Goal: Information Seeking & Learning: Learn about a topic

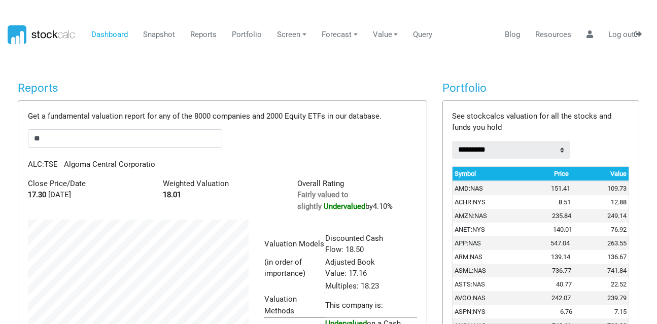
scroll to position [193, 236]
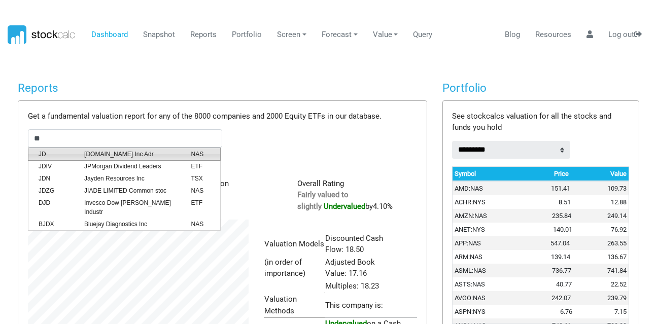
click at [125, 150] on span "[DOMAIN_NAME] Inc Adr" at bounding box center [130, 154] width 107 height 9
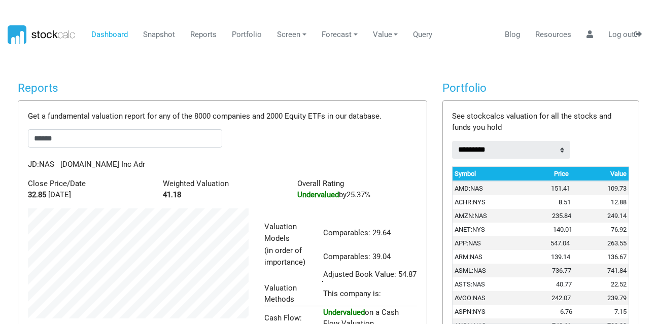
drag, startPoint x: 63, startPoint y: 144, endPoint x: 0, endPoint y: 142, distance: 63.4
click at [0, 142] on body "Dashboard Snapshot Reports Portfolio Screen Stock Screener Sector ETF Industry …" at bounding box center [328, 162] width 657 height 324
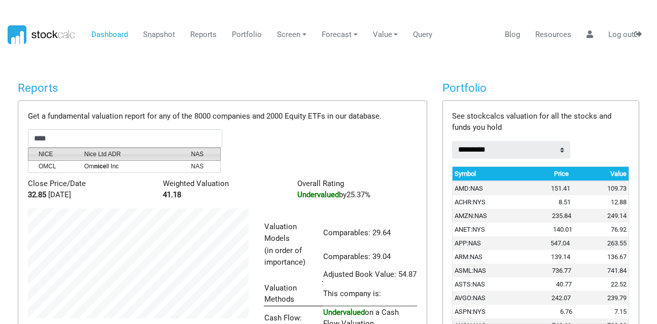
click at [81, 155] on span "Nice Ltd ADR" at bounding box center [130, 154] width 107 height 9
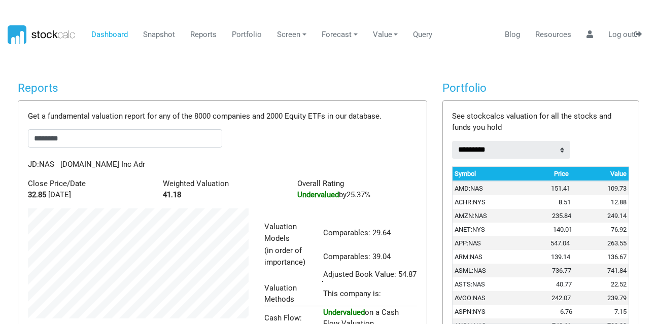
scroll to position [181, 236]
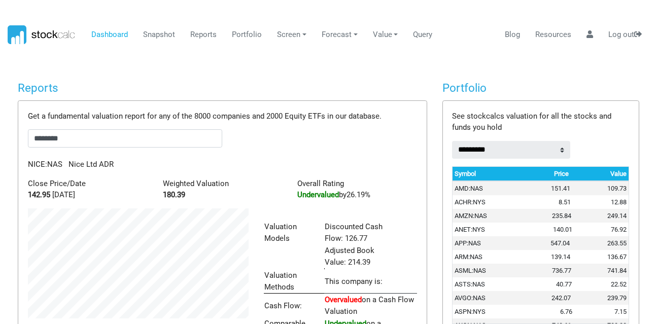
drag, startPoint x: 82, startPoint y: 133, endPoint x: 26, endPoint y: 146, distance: 56.7
click at [26, 146] on div "Get a fundamental valuation report for any of the 8000 companies and 2000 Equit…" at bounding box center [222, 269] width 408 height 336
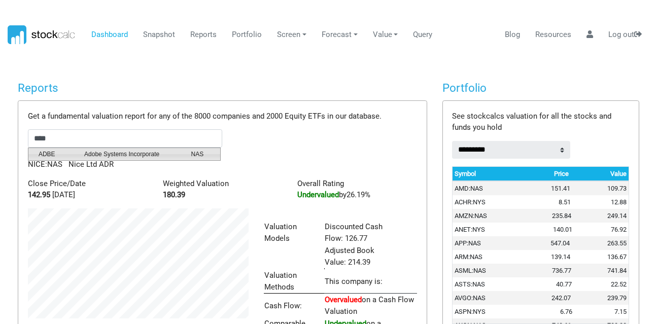
drag, startPoint x: 40, startPoint y: 151, endPoint x: 48, endPoint y: 153, distance: 8.3
click at [48, 153] on span "ADBE" at bounding box center [54, 154] width 46 height 9
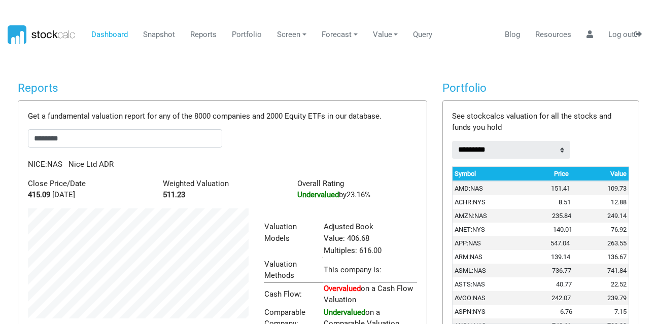
scroll to position [170, 236]
drag, startPoint x: 77, startPoint y: 139, endPoint x: 0, endPoint y: 146, distance: 77.3
click at [0, 146] on body "Dashboard Snapshot Reports Portfolio Screen Stock Screener Sector ETF Industry …" at bounding box center [328, 162] width 657 height 324
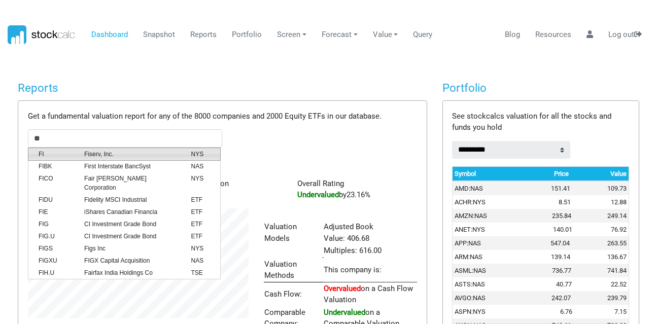
click at [89, 153] on span "Fiserv, Inc." at bounding box center [130, 154] width 107 height 9
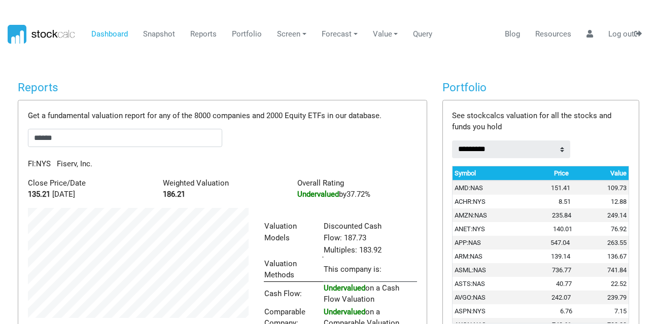
scroll to position [0, 0]
drag, startPoint x: 91, startPoint y: 136, endPoint x: 0, endPoint y: 145, distance: 91.8
click at [0, 145] on body "Dashboard Snapshot Reports Portfolio Screen Stock Screener Sector ETF Industry …" at bounding box center [328, 162] width 657 height 324
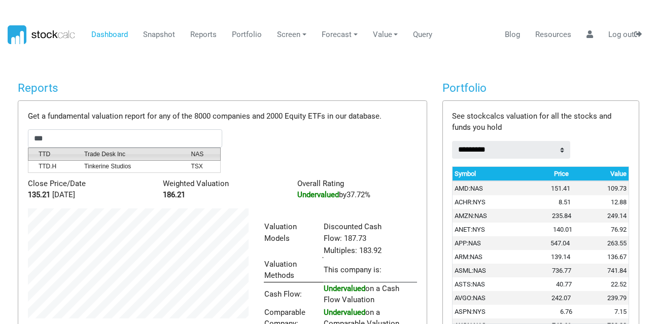
click at [31, 151] on span "TTD" at bounding box center [54, 154] width 46 height 9
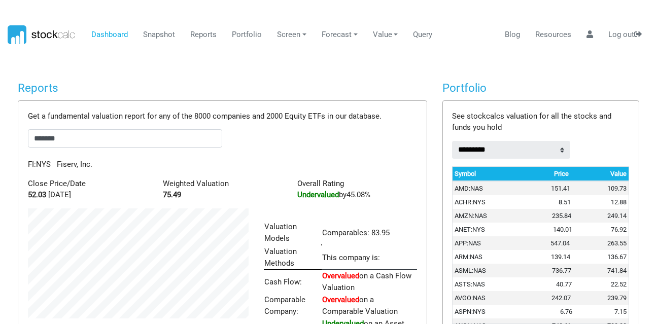
scroll to position [157, 236]
drag, startPoint x: 89, startPoint y: 139, endPoint x: 0, endPoint y: 145, distance: 89.0
click at [0, 145] on body "Dashboard Snapshot Reports Portfolio Screen Stock Screener Sector ETF Industry …" at bounding box center [328, 162] width 657 height 324
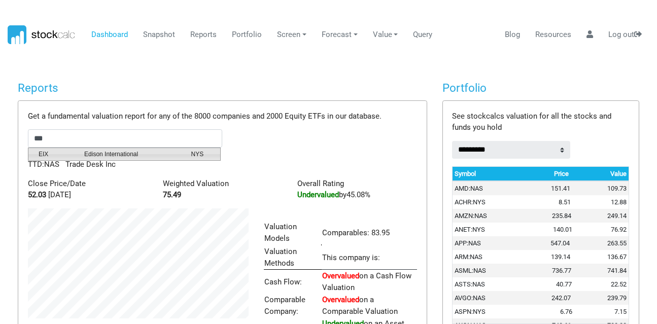
click at [49, 151] on span "EIX" at bounding box center [54, 154] width 46 height 9
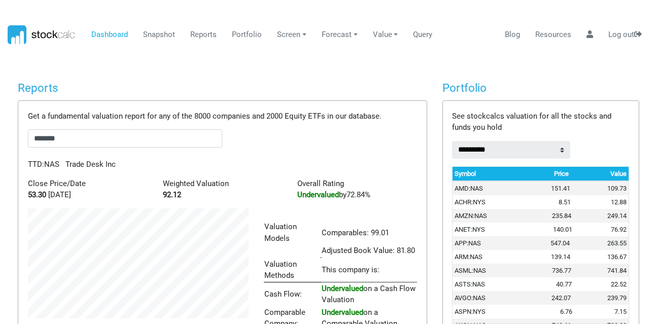
scroll to position [170, 236]
drag, startPoint x: 64, startPoint y: 135, endPoint x: 0, endPoint y: 140, distance: 64.1
click at [0, 140] on body "Dashboard Snapshot Reports Portfolio Screen Stock Screener Sector ETF Industry …" at bounding box center [328, 162] width 657 height 324
click at [46, 150] on span "ABEV" at bounding box center [54, 154] width 46 height 9
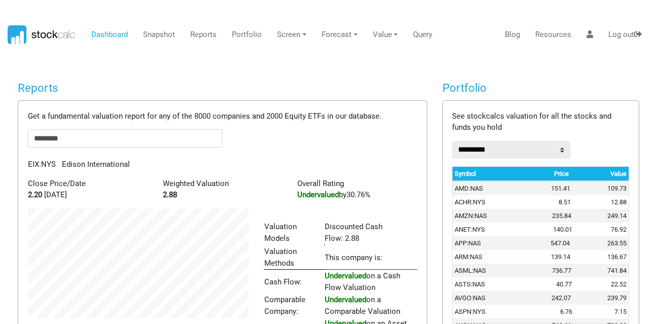
scroll to position [157, 236]
drag, startPoint x: 75, startPoint y: 139, endPoint x: 0, endPoint y: 134, distance: 75.2
click at [0, 134] on body "Dashboard Snapshot Reports Portfolio Screen Stock Screener Sector ETF Industry …" at bounding box center [328, 162] width 657 height 324
click at [52, 153] on span "PCG" at bounding box center [54, 154] width 46 height 9
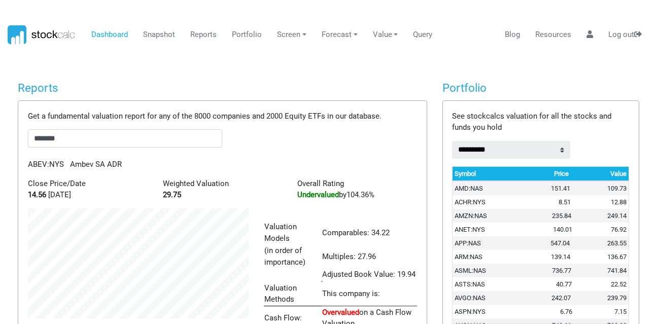
scroll to position [193, 236]
drag, startPoint x: 81, startPoint y: 139, endPoint x: 8, endPoint y: 146, distance: 73.8
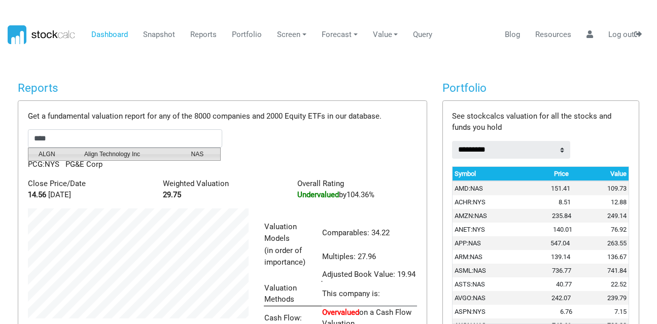
click at [39, 148] on li "ALGN Align Technology Inc NAS" at bounding box center [124, 154] width 193 height 13
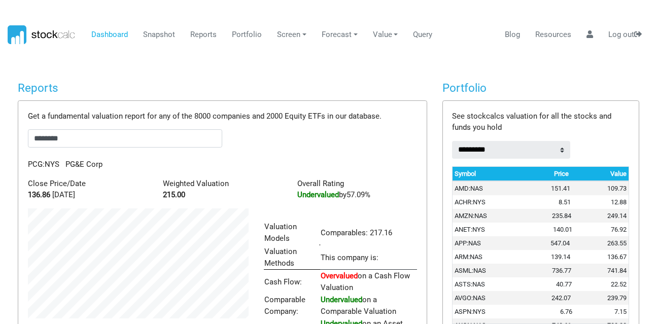
scroll to position [507038, 506960]
drag, startPoint x: 73, startPoint y: 140, endPoint x: 16, endPoint y: 149, distance: 58.0
click at [16, 149] on div "Reports Get a fundamental valuation report for any of the 8000 companies and 20…" at bounding box center [222, 237] width 424 height 313
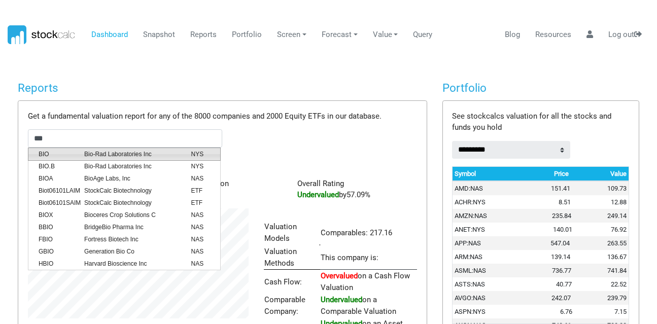
click at [90, 150] on span "Bio-Rad Laboratories Inc" at bounding box center [130, 154] width 107 height 9
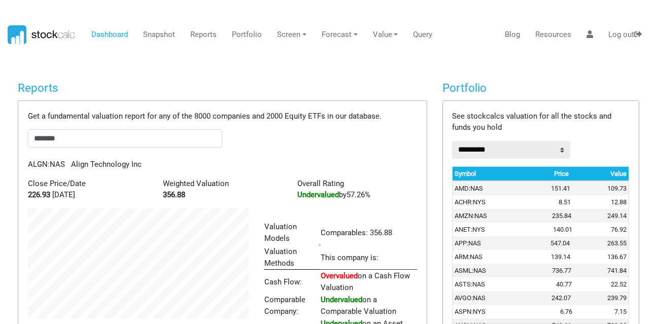
scroll to position [157, 236]
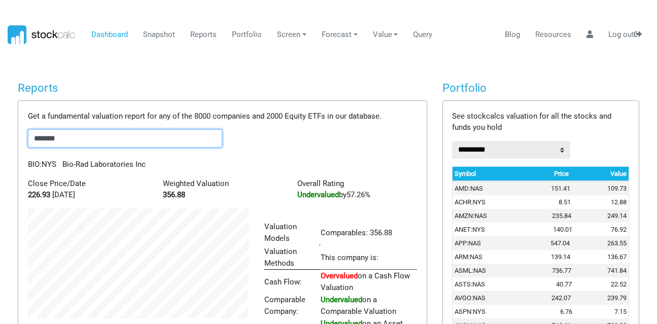
drag, startPoint x: 70, startPoint y: 134, endPoint x: 0, endPoint y: 116, distance: 72.2
click at [19, 123] on div "Get a fundamental valuation report for any of the 8000 companies and 2000 Equit…" at bounding box center [222, 257] width 408 height 312
click at [44, 153] on span "ADBE" at bounding box center [54, 154] width 46 height 9
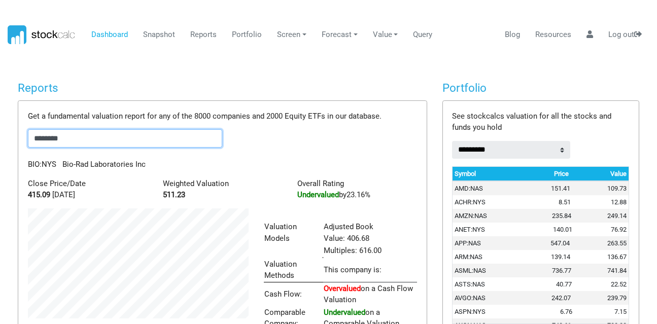
scroll to position [170, 236]
drag, startPoint x: 96, startPoint y: 140, endPoint x: 0, endPoint y: 136, distance: 95.9
click at [0, 136] on body "Dashboard Snapshot Reports Portfolio Screen Stock Screener Sector ETF Industry …" at bounding box center [328, 162] width 657 height 324
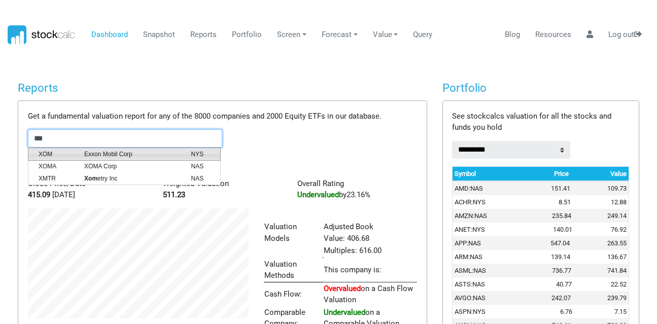
click at [59, 150] on span "XOM" at bounding box center [54, 154] width 46 height 9
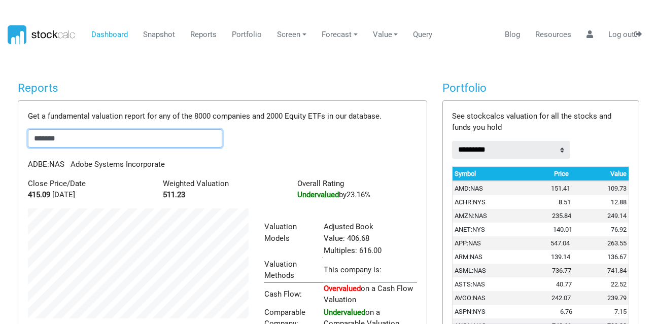
scroll to position [205, 236]
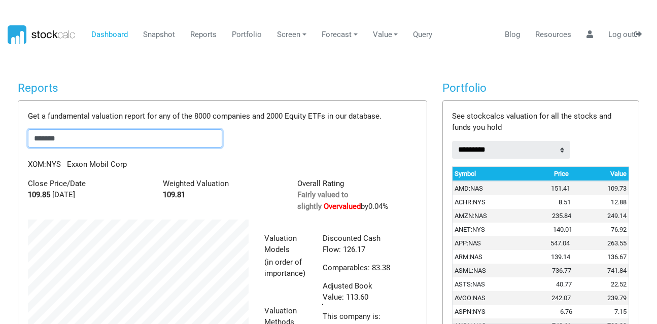
drag, startPoint x: 110, startPoint y: 143, endPoint x: 0, endPoint y: 143, distance: 109.6
click at [0, 143] on body "Dashboard Snapshot Reports Portfolio Screen Stock Screener Sector ETF Industry …" at bounding box center [328, 162] width 657 height 324
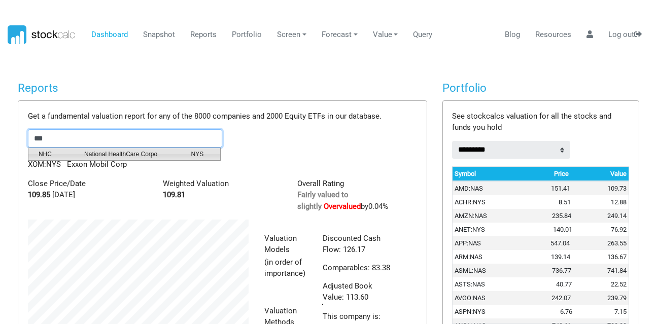
click at [44, 155] on span "NHC" at bounding box center [54, 154] width 46 height 9
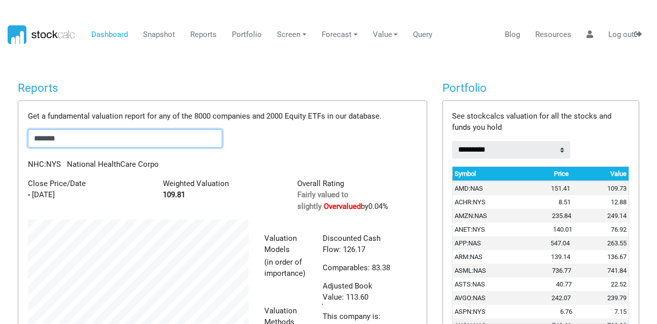
drag, startPoint x: 68, startPoint y: 130, endPoint x: 0, endPoint y: 129, distance: 68.5
click at [0, 129] on body "Dashboard Snapshot Reports Portfolio Screen Stock Screener Sector ETF Industry …" at bounding box center [328, 162] width 657 height 324
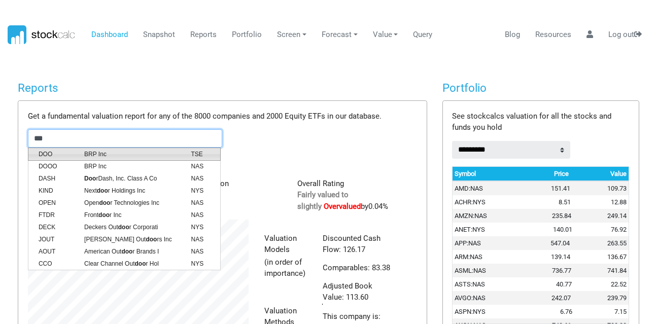
click at [97, 157] on span "BRP Inc" at bounding box center [130, 154] width 107 height 9
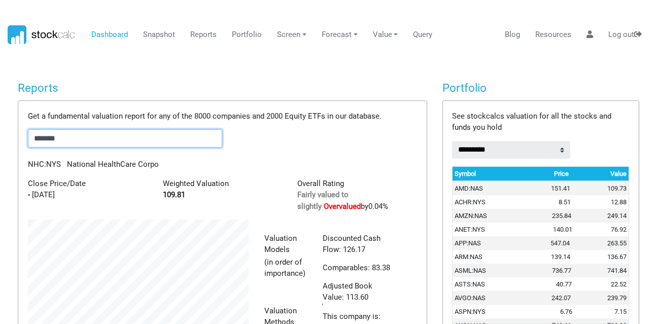
scroll to position [146, 236]
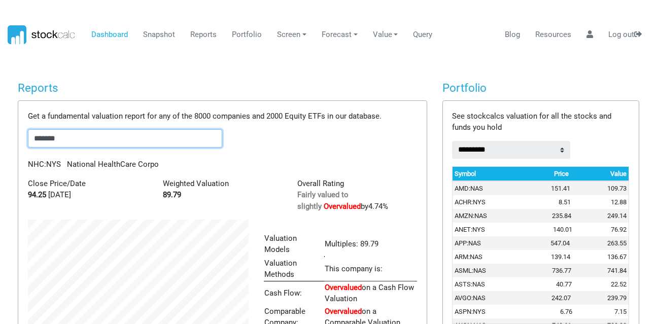
drag, startPoint x: 95, startPoint y: 146, endPoint x: 0, endPoint y: 133, distance: 96.1
click at [0, 133] on body "Dashboard Snapshot Reports Portfolio Screen Stock Screener Sector ETF Industry …" at bounding box center [328, 162] width 657 height 324
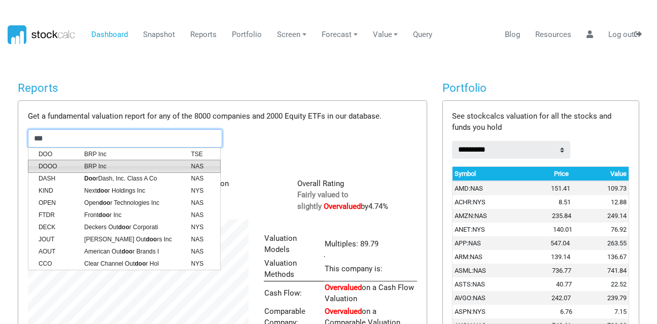
click at [57, 170] on li "DOOO BRP Inc NAS" at bounding box center [124, 166] width 193 height 13
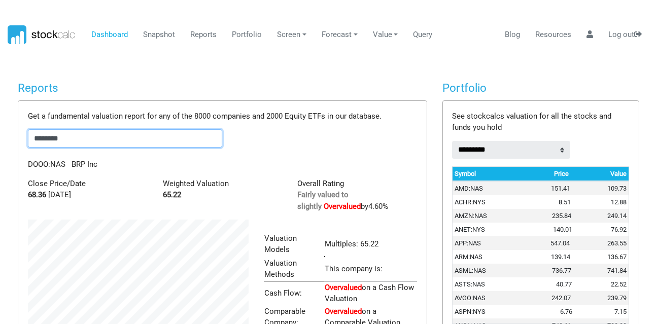
drag, startPoint x: 76, startPoint y: 139, endPoint x: 0, endPoint y: 124, distance: 77.0
click at [0, 124] on body "Dashboard Snapshot Reports Portfolio Screen Stock Screener Sector ETF Industry …" at bounding box center [328, 162] width 657 height 324
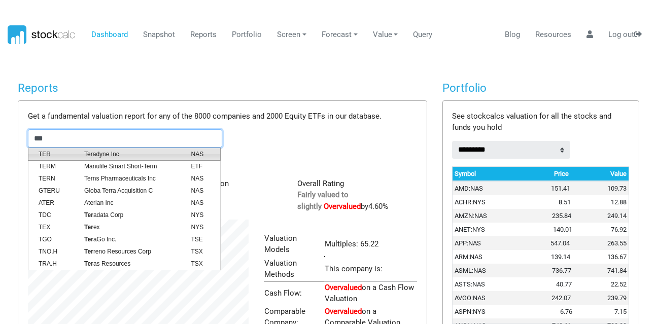
click at [89, 153] on span "Teradyne Inc" at bounding box center [130, 154] width 107 height 9
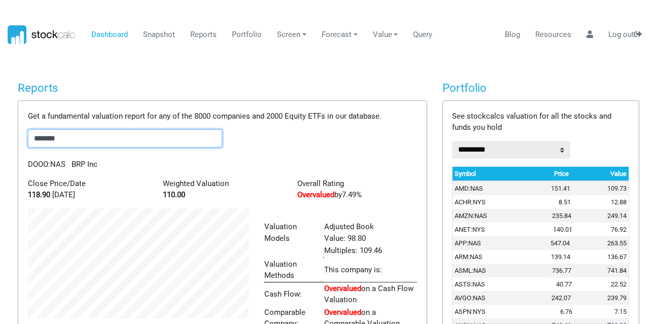
scroll to position [170, 236]
drag, startPoint x: 86, startPoint y: 144, endPoint x: 0, endPoint y: 131, distance: 87.2
click at [0, 131] on body "Dashboard Snapshot Reports Portfolio Screen Stock Screener Sector ETF Industry …" at bounding box center [328, 162] width 657 height 324
drag, startPoint x: 60, startPoint y: 139, endPoint x: 0, endPoint y: 141, distance: 60.4
click at [0, 141] on body "Dashboard Snapshot Reports Portfolio Screen Stock Screener Sector ETF Industry …" at bounding box center [328, 162] width 657 height 324
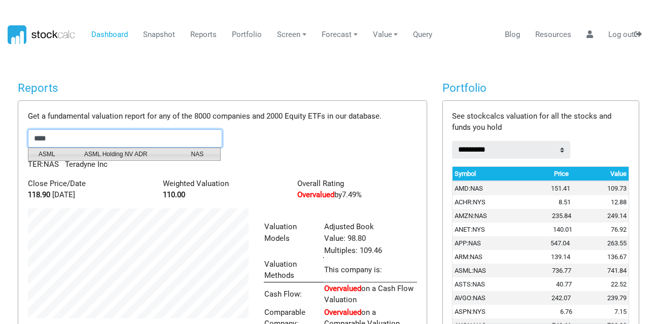
click at [66, 157] on span "ASML" at bounding box center [54, 154] width 46 height 9
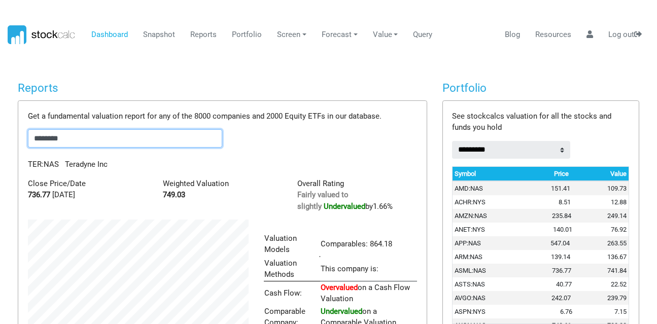
scroll to position [157, 236]
drag, startPoint x: 86, startPoint y: 134, endPoint x: 0, endPoint y: 132, distance: 85.7
click at [0, 132] on body "Dashboard Snapshot Reports Portfolio Screen Stock Screener Sector ETF Industry …" at bounding box center [328, 162] width 657 height 324
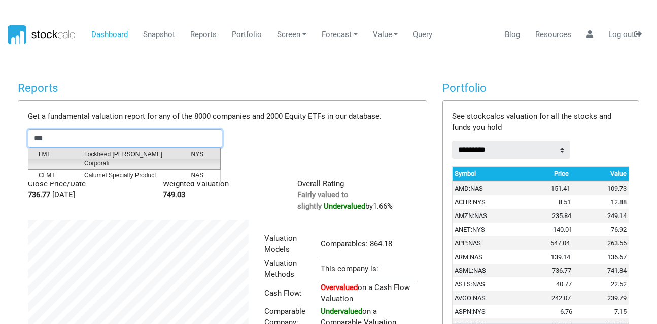
click at [58, 152] on span "LMT" at bounding box center [54, 159] width 46 height 18
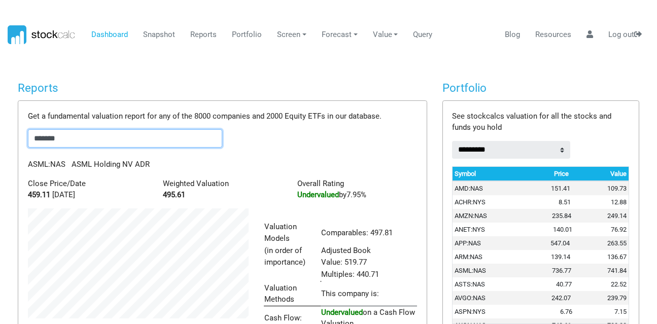
scroll to position [193, 236]
drag, startPoint x: 72, startPoint y: 139, endPoint x: 0, endPoint y: 130, distance: 72.0
click at [0, 130] on body "Dashboard Snapshot Reports Portfolio Screen Stock Screener Sector ETF Industry …" at bounding box center [328, 162] width 657 height 324
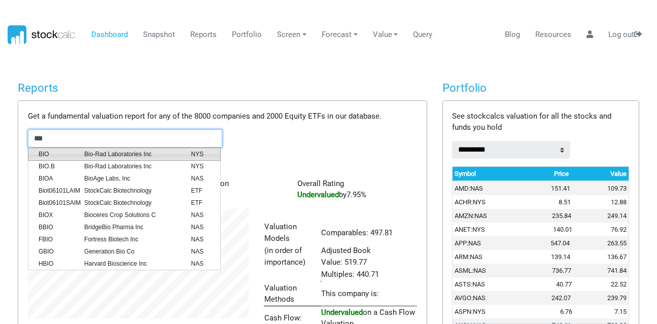
click at [61, 156] on span "BIO" at bounding box center [54, 154] width 46 height 9
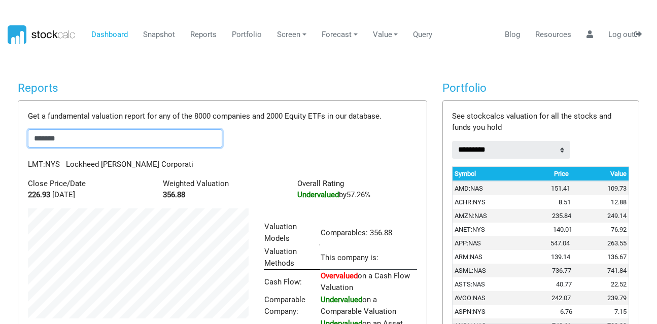
scroll to position [157, 236]
drag, startPoint x: 79, startPoint y: 143, endPoint x: 0, endPoint y: 129, distance: 79.9
click at [0, 129] on body "Dashboard Snapshot Reports Portfolio Screen Stock Screener Sector ETF Industry …" at bounding box center [328, 162] width 657 height 324
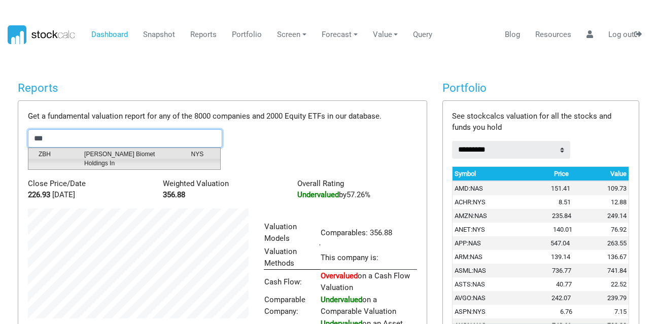
click at [88, 150] on span "[PERSON_NAME] Biomet Holdings In" at bounding box center [130, 159] width 107 height 18
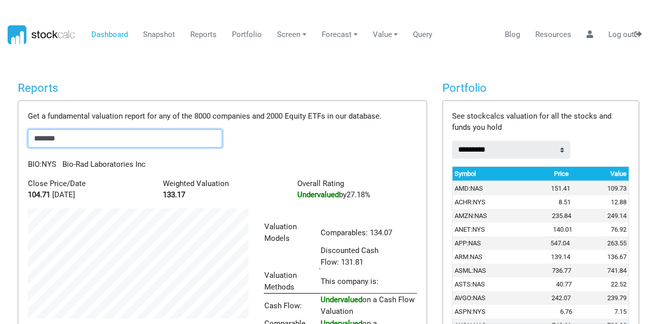
scroll to position [181, 236]
drag, startPoint x: 90, startPoint y: 137, endPoint x: 0, endPoint y: 131, distance: 90.0
click at [0, 131] on body "Dashboard Snapshot Reports Portfolio Screen Stock Screener Sector ETF Industry …" at bounding box center [328, 162] width 657 height 324
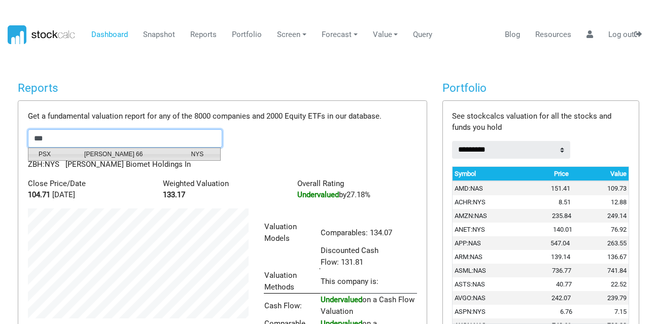
click at [61, 153] on span "PSX" at bounding box center [54, 154] width 46 height 9
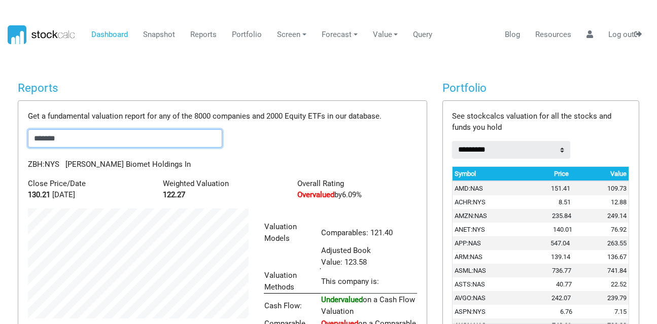
drag, startPoint x: 71, startPoint y: 140, endPoint x: 0, endPoint y: 136, distance: 70.6
click at [0, 136] on body "Dashboard Snapshot Reports Portfolio Screen Stock Screener Sector ETF Industry …" at bounding box center [328, 162] width 657 height 324
type input "*"
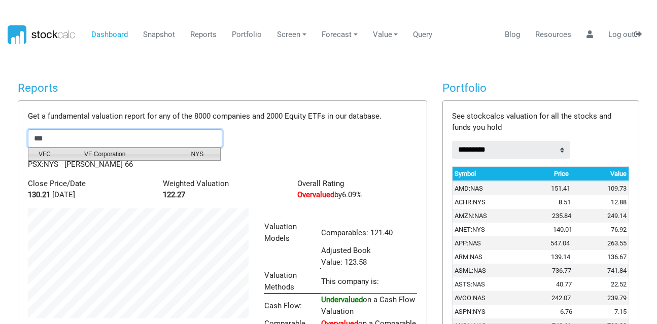
click at [62, 151] on span "VFC" at bounding box center [54, 154] width 46 height 9
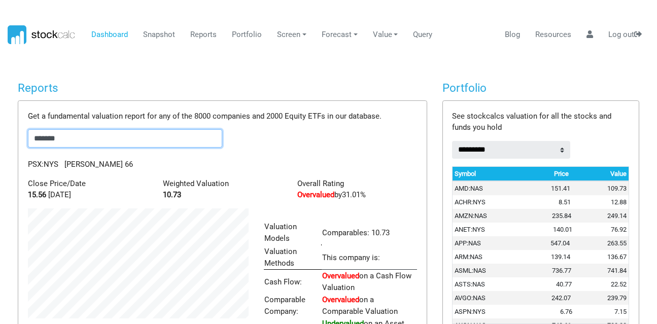
scroll to position [157, 236]
drag, startPoint x: 85, startPoint y: 142, endPoint x: 0, endPoint y: 141, distance: 85.2
click at [0, 141] on body "Dashboard Snapshot Reports Portfolio Screen Stock Screener Sector ETF Industry …" at bounding box center [328, 162] width 657 height 324
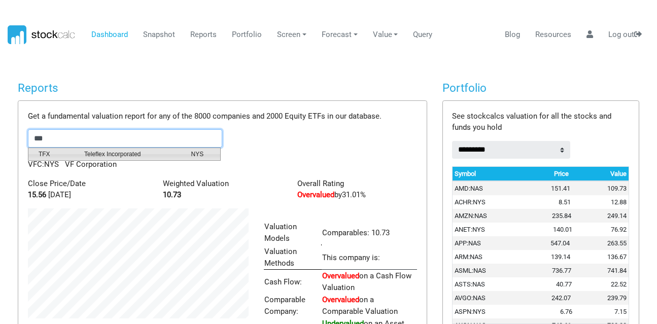
click at [63, 148] on li "TFX Teleflex Incorporated NYS" at bounding box center [124, 154] width 193 height 13
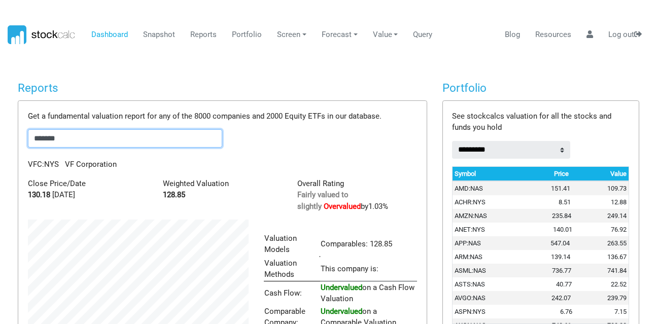
drag, startPoint x: 71, startPoint y: 143, endPoint x: 0, endPoint y: 127, distance: 72.7
click at [0, 127] on body "Dashboard Snapshot Reports Portfolio Screen Stock Screener Sector ETF Industry …" at bounding box center [328, 162] width 657 height 324
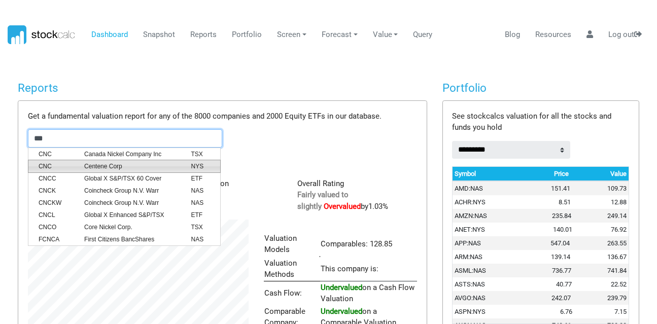
click at [73, 160] on li "CNC Centene Corp NYS" at bounding box center [124, 166] width 193 height 13
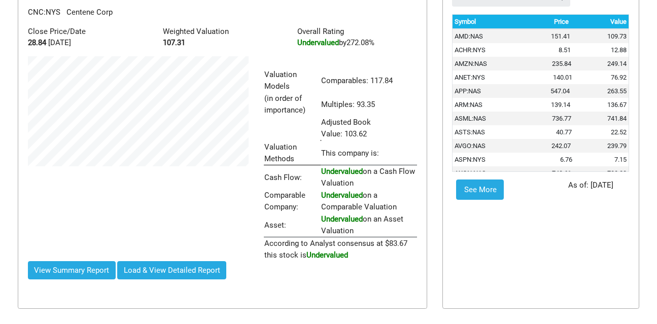
scroll to position [0, 0]
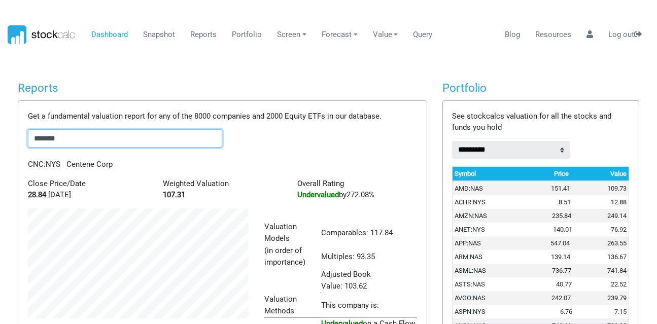
drag, startPoint x: 87, startPoint y: 134, endPoint x: 0, endPoint y: 145, distance: 87.9
click at [0, 145] on body "Dashboard Snapshot Reports Portfolio Screen Stock Screener Sector ETF Industry …" at bounding box center [328, 162] width 657 height 324
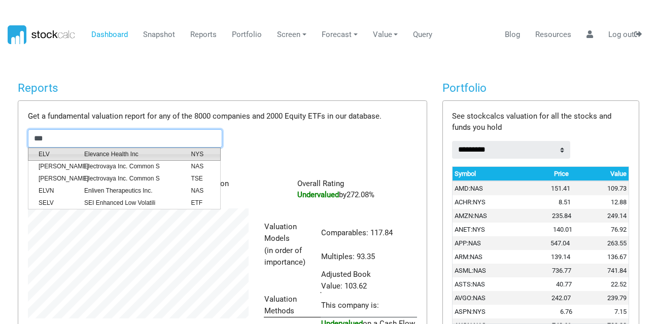
click at [60, 154] on span "ELV" at bounding box center [54, 154] width 46 height 9
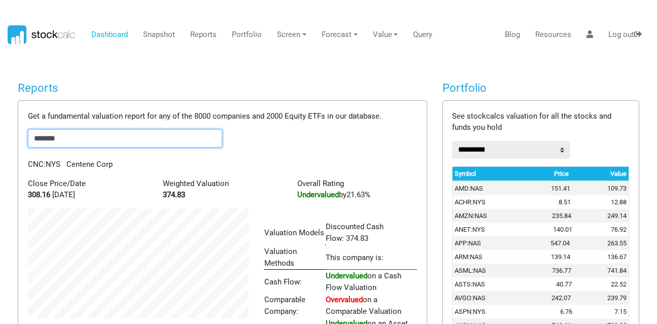
scroll to position [157, 236]
drag, startPoint x: 75, startPoint y: 140, endPoint x: 0, endPoint y: 143, distance: 75.1
click at [0, 143] on body "Dashboard Snapshot Reports Portfolio Screen Stock Screener Sector ETF Industry …" at bounding box center [328, 162] width 657 height 324
type input "*"
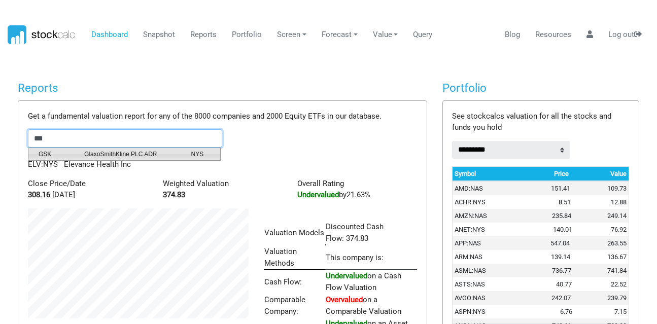
click at [68, 149] on li "GSK GlaxoSmithKline PLC ADR NYS" at bounding box center [124, 154] width 193 height 13
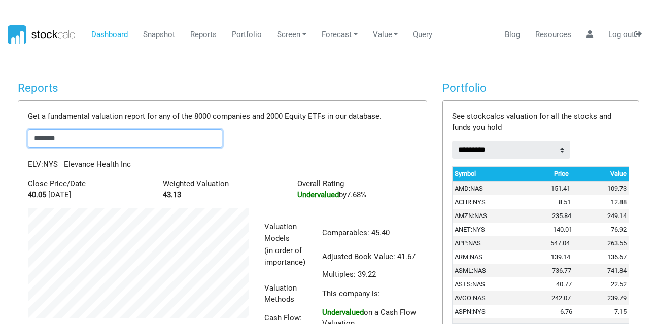
scroll to position [193, 236]
drag, startPoint x: 85, startPoint y: 135, endPoint x: 17, endPoint y: 129, distance: 67.7
click at [20, 129] on div "Get a fundamental valuation report for any of the 8000 companies and 2000 Equit…" at bounding box center [222, 275] width 408 height 348
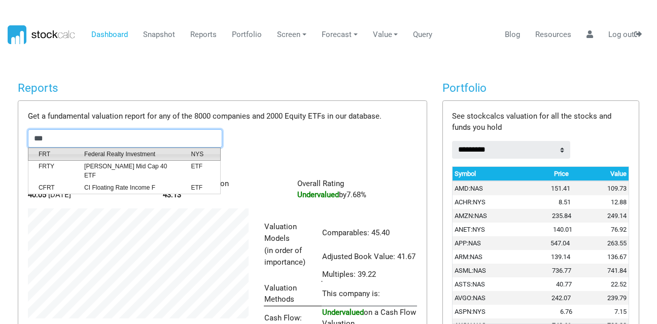
click at [80, 152] on span "Federal Realty Investment" at bounding box center [130, 154] width 107 height 9
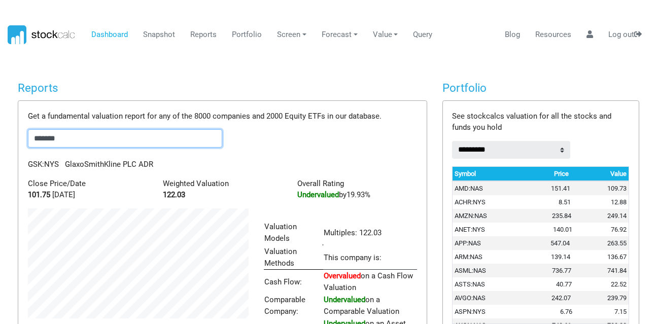
scroll to position [157, 236]
drag, startPoint x: 76, startPoint y: 140, endPoint x: 0, endPoint y: 129, distance: 76.4
click at [0, 129] on body "Dashboard Snapshot Reports Portfolio Screen Stock Screener Sector ETF Industry …" at bounding box center [328, 162] width 657 height 324
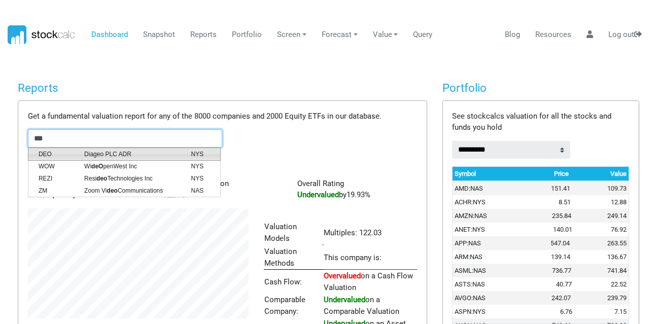
click at [52, 151] on span "DEO" at bounding box center [54, 154] width 46 height 9
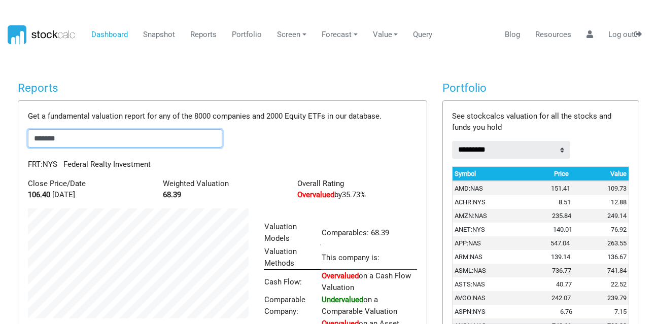
drag, startPoint x: 66, startPoint y: 138, endPoint x: 2, endPoint y: 134, distance: 64.0
click at [2, 134] on body "Dashboard Snapshot Reports Portfolio Screen Stock Screener Sector ETF Industry …" at bounding box center [328, 162] width 657 height 324
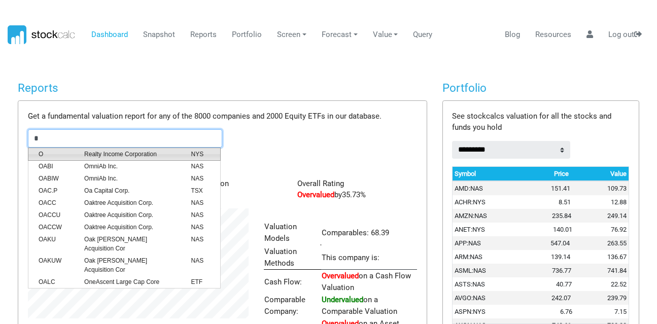
click at [60, 150] on span "O" at bounding box center [54, 154] width 46 height 9
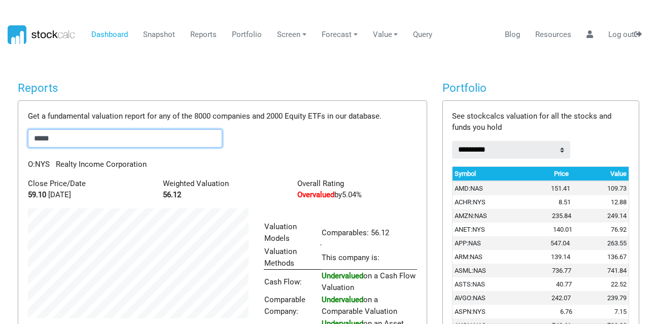
drag, startPoint x: 84, startPoint y: 138, endPoint x: 0, endPoint y: 132, distance: 83.9
click at [0, 133] on body "Dashboard Snapshot Reports Portfolio Screen Stock Screener Sector ETF Industry …" at bounding box center [328, 162] width 657 height 324
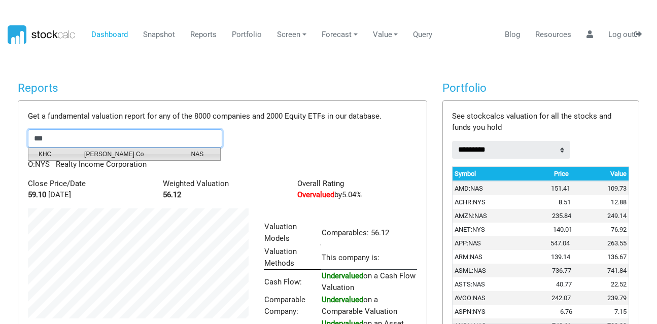
click at [48, 149] on li "KHC [PERSON_NAME] Co NAS" at bounding box center [124, 154] width 193 height 13
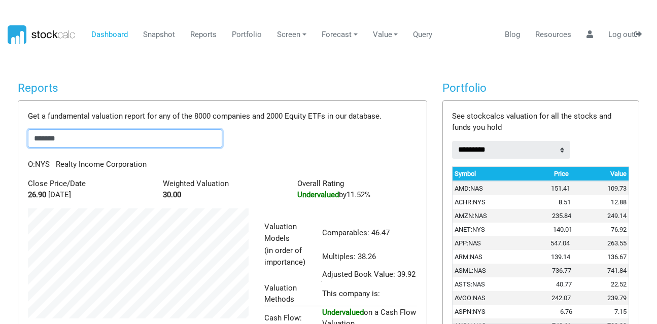
scroll to position [193, 236]
drag, startPoint x: 101, startPoint y: 140, endPoint x: 0, endPoint y: 140, distance: 101.4
click at [0, 140] on body "Dashboard Snapshot Reports Portfolio Screen Stock Screener Sector ETF Industry …" at bounding box center [328, 162] width 657 height 324
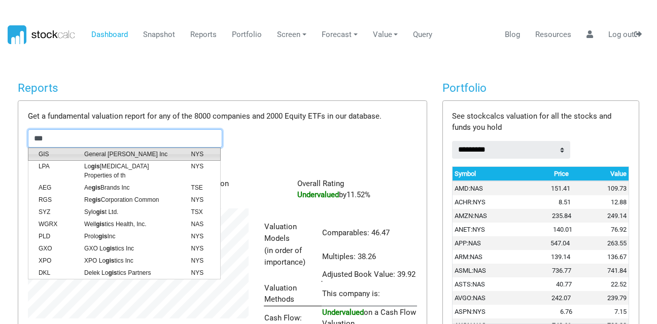
click at [53, 152] on span "GIS" at bounding box center [54, 154] width 46 height 9
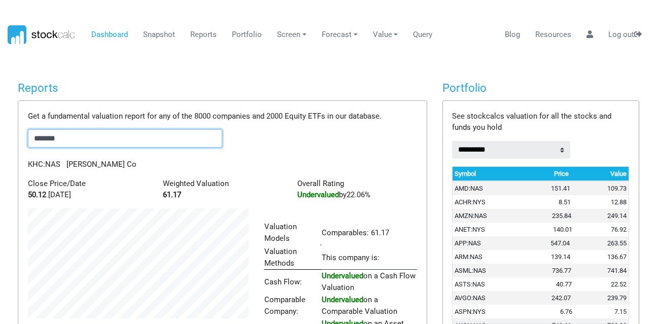
scroll to position [157, 236]
drag, startPoint x: 115, startPoint y: 137, endPoint x: 0, endPoint y: 130, distance: 115.4
click at [0, 130] on body "Dashboard Snapshot Reports Portfolio Screen Stock Screener Sector ETF Industry …" at bounding box center [328, 162] width 657 height 324
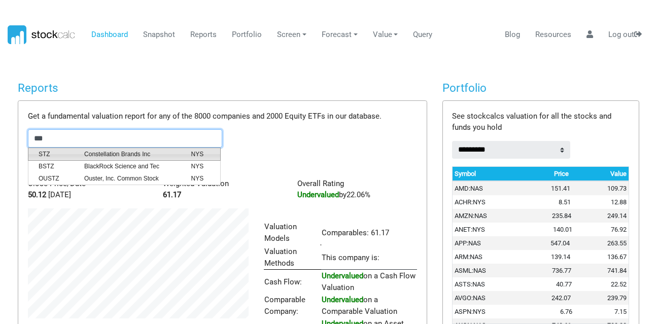
click at [57, 156] on span "STZ" at bounding box center [54, 154] width 46 height 9
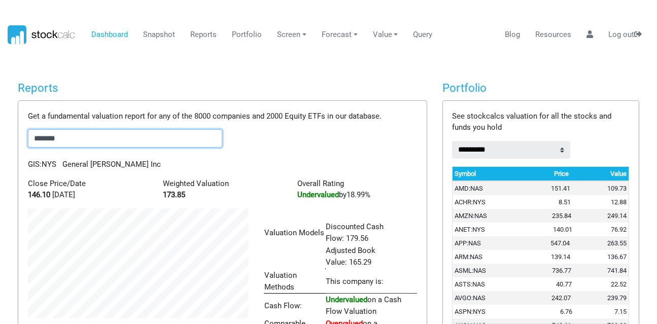
scroll to position [181, 236]
drag, startPoint x: 110, startPoint y: 134, endPoint x: 0, endPoint y: 120, distance: 110.9
click at [0, 120] on body "Dashboard Snapshot Reports Portfolio Screen Stock Screener Sector ETF Industry …" at bounding box center [328, 162] width 657 height 324
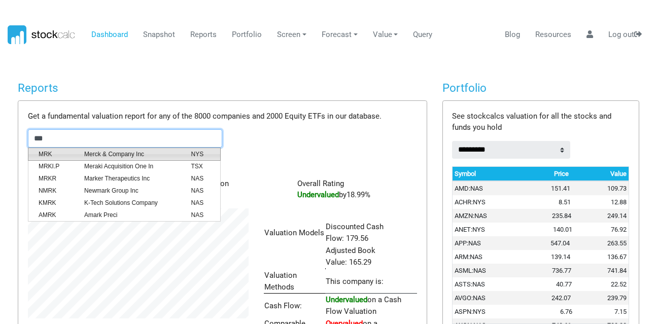
click at [59, 150] on span "MRK" at bounding box center [54, 154] width 46 height 9
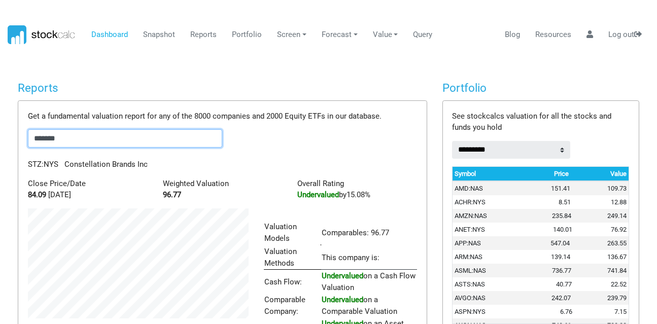
scroll to position [157, 236]
drag, startPoint x: 77, startPoint y: 138, endPoint x: 0, endPoint y: 125, distance: 78.2
click at [0, 125] on body "Dashboard Snapshot Reports Portfolio Screen Stock Screener Sector ETF Industry …" at bounding box center [328, 162] width 657 height 324
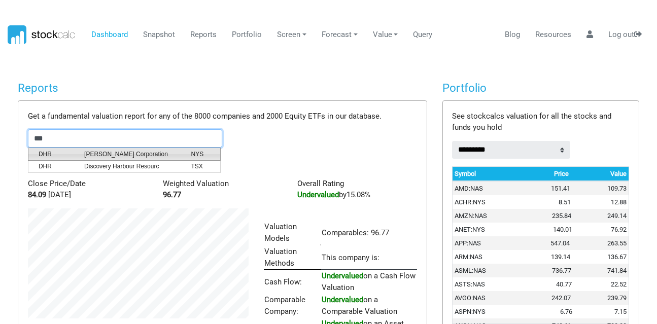
click at [57, 153] on span "DHR" at bounding box center [54, 154] width 46 height 9
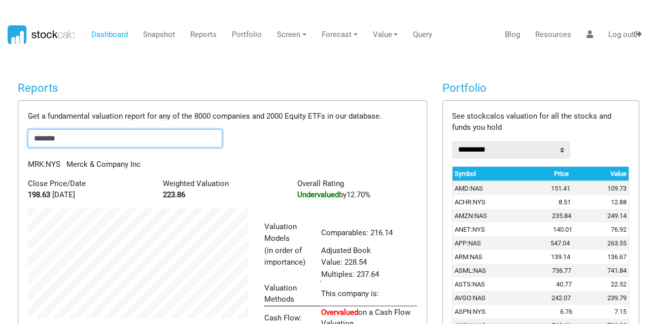
scroll to position [193, 236]
drag, startPoint x: 74, startPoint y: 141, endPoint x: 0, endPoint y: 141, distance: 73.5
click at [0, 141] on body "Dashboard Snapshot Reports Portfolio Screen Stock Screener Sector ETF Industry …" at bounding box center [328, 162] width 657 height 324
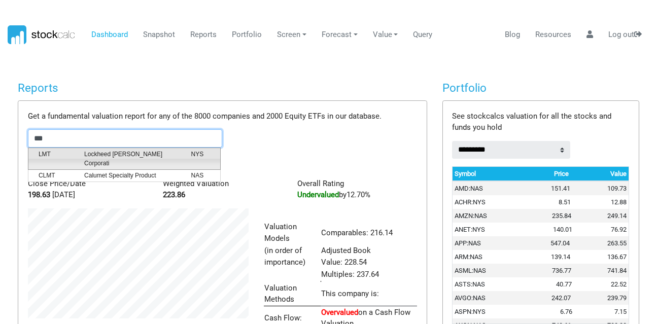
click at [39, 151] on span "LMT" at bounding box center [54, 159] width 46 height 18
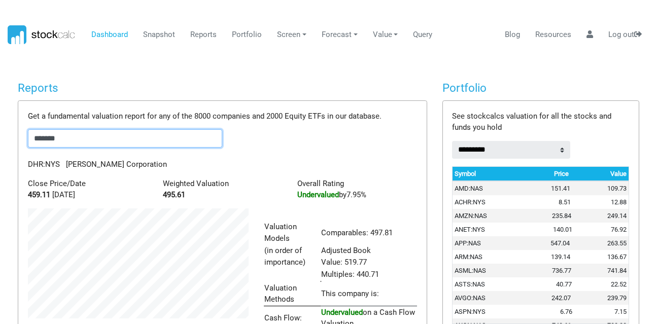
drag, startPoint x: 82, startPoint y: 142, endPoint x: 0, endPoint y: 151, distance: 82.1
click at [0, 151] on body "Dashboard Snapshot Reports Portfolio Screen Stock Screener Sector ETF Industry …" at bounding box center [328, 162] width 657 height 324
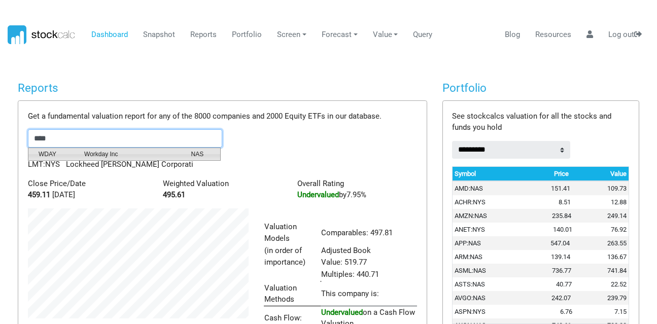
click at [60, 157] on span "WDAY" at bounding box center [54, 154] width 46 height 9
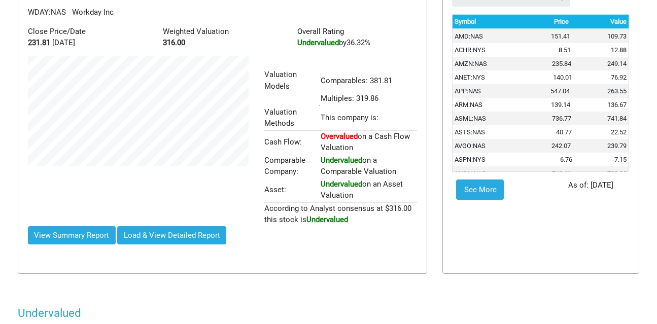
scroll to position [0, 0]
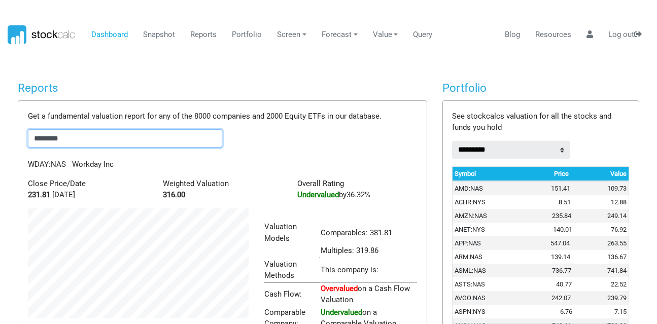
drag, startPoint x: 107, startPoint y: 133, endPoint x: 8, endPoint y: 138, distance: 98.5
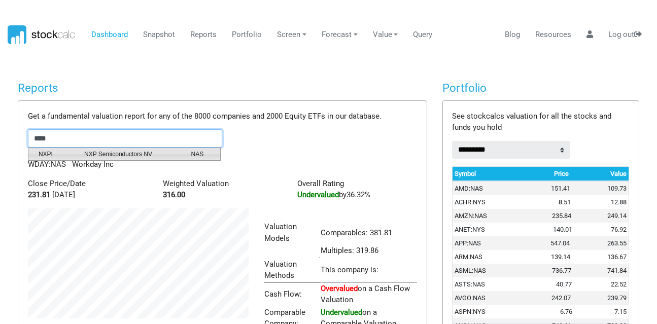
click at [40, 150] on span "NXPI" at bounding box center [54, 154] width 46 height 9
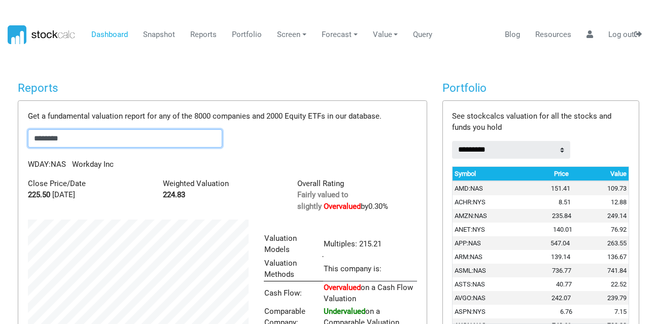
scroll to position [157, 236]
drag, startPoint x: 79, startPoint y: 136, endPoint x: 0, endPoint y: 139, distance: 79.2
click at [22, 138] on div "Get a fundamental valuation report for any of the 8000 companies and 2000 Equit…" at bounding box center [222, 263] width 408 height 324
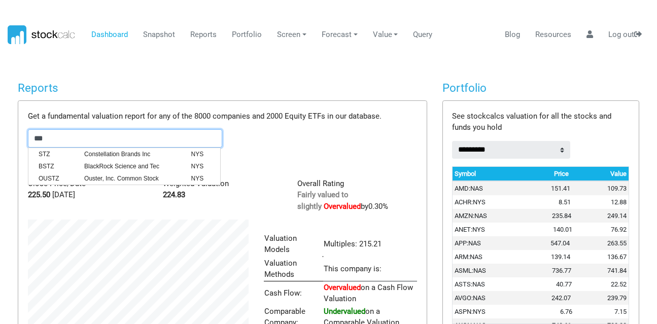
click at [61, 152] on span "STZ" at bounding box center [54, 154] width 46 height 9
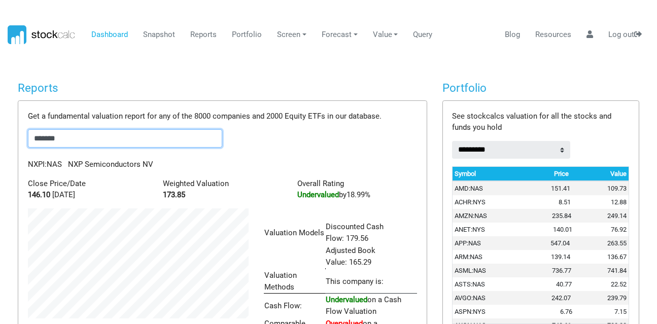
scroll to position [181, 236]
drag, startPoint x: 71, startPoint y: 142, endPoint x: 43, endPoint y: 149, distance: 29.3
click at [43, 149] on div "Get a fundamental valuation report for any of the 8000 companies and 2000 Equit…" at bounding box center [222, 269] width 408 height 336
type input "*"
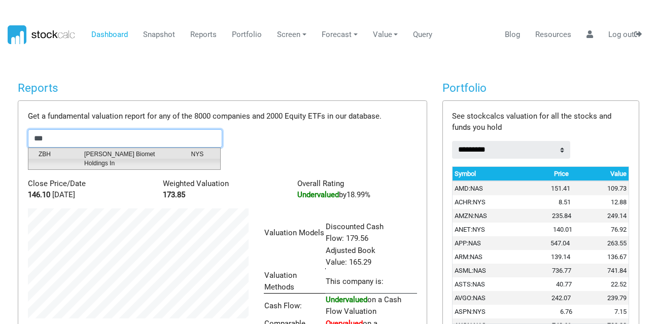
click at [49, 151] on span "ZBH" at bounding box center [54, 159] width 46 height 18
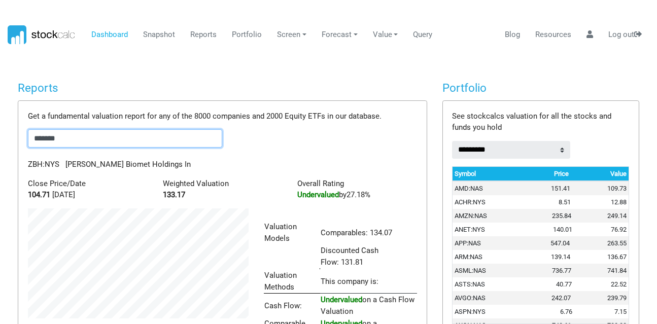
drag, startPoint x: 69, startPoint y: 137, endPoint x: 0, endPoint y: 153, distance: 71.1
click at [0, 153] on body "Dashboard Snapshot Reports Portfolio Screen Stock Screener Sector ETF Industry …" at bounding box center [328, 162] width 657 height 324
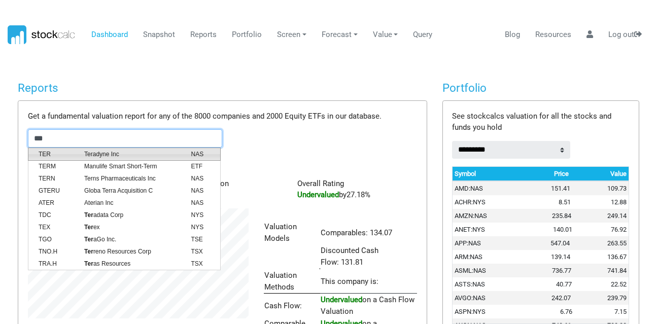
click at [47, 155] on span "TER" at bounding box center [54, 154] width 46 height 9
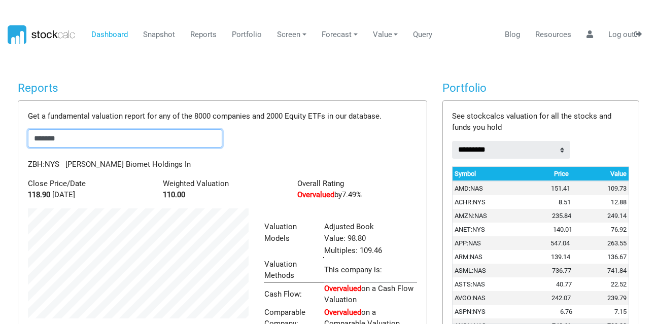
scroll to position [170, 236]
drag, startPoint x: 68, startPoint y: 139, endPoint x: 14, endPoint y: 150, distance: 55.3
click at [14, 150] on div "Reports Get a fundamental valuation report for any of the 8000 companies and 20…" at bounding box center [222, 244] width 424 height 326
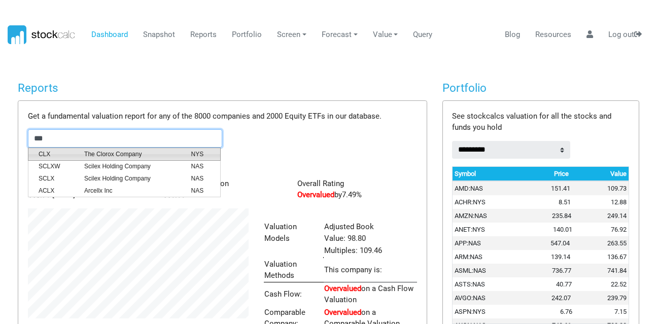
click at [46, 150] on span "CLX" at bounding box center [54, 154] width 46 height 9
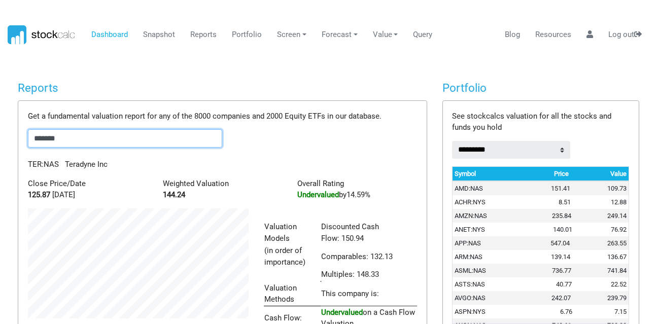
scroll to position [193, 236]
drag, startPoint x: 91, startPoint y: 134, endPoint x: 0, endPoint y: 146, distance: 91.6
click at [0, 146] on body "Dashboard Snapshot Reports Portfolio Screen Stock Screener Sector ETF Industry …" at bounding box center [328, 162] width 657 height 324
click at [40, 140] on input "***" at bounding box center [125, 138] width 194 height 18
click at [60, 139] on input "****" at bounding box center [125, 138] width 194 height 18
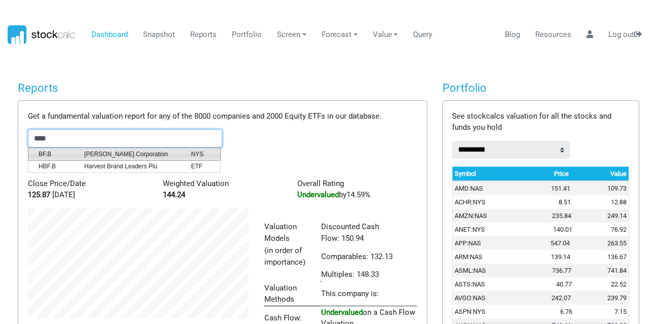
click at [74, 156] on span "BF.B" at bounding box center [54, 154] width 46 height 9
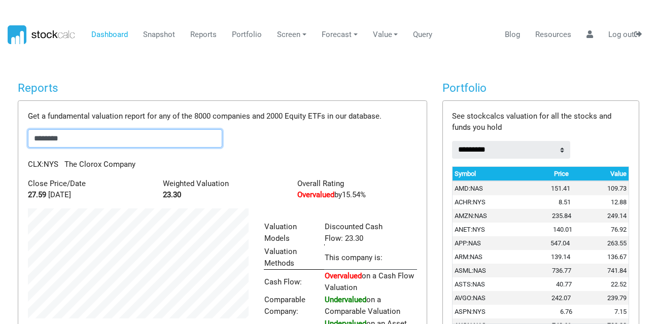
scroll to position [157, 236]
drag, startPoint x: 74, startPoint y: 143, endPoint x: 0, endPoint y: 148, distance: 73.7
click at [0, 148] on body "Dashboard Snapshot Reports Portfolio Screen Stock Screener Sector ETF Industry …" at bounding box center [328, 162] width 657 height 324
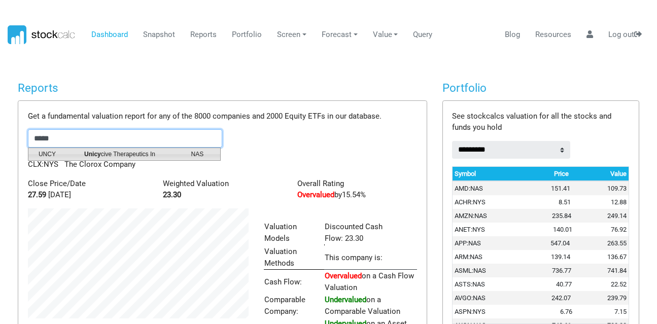
click at [33, 152] on span "UNCY" at bounding box center [54, 154] width 46 height 9
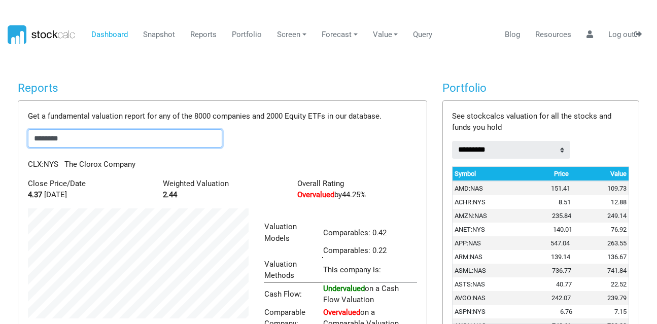
scroll to position [170, 236]
type input "********"
